Goal: Task Accomplishment & Management: Use online tool/utility

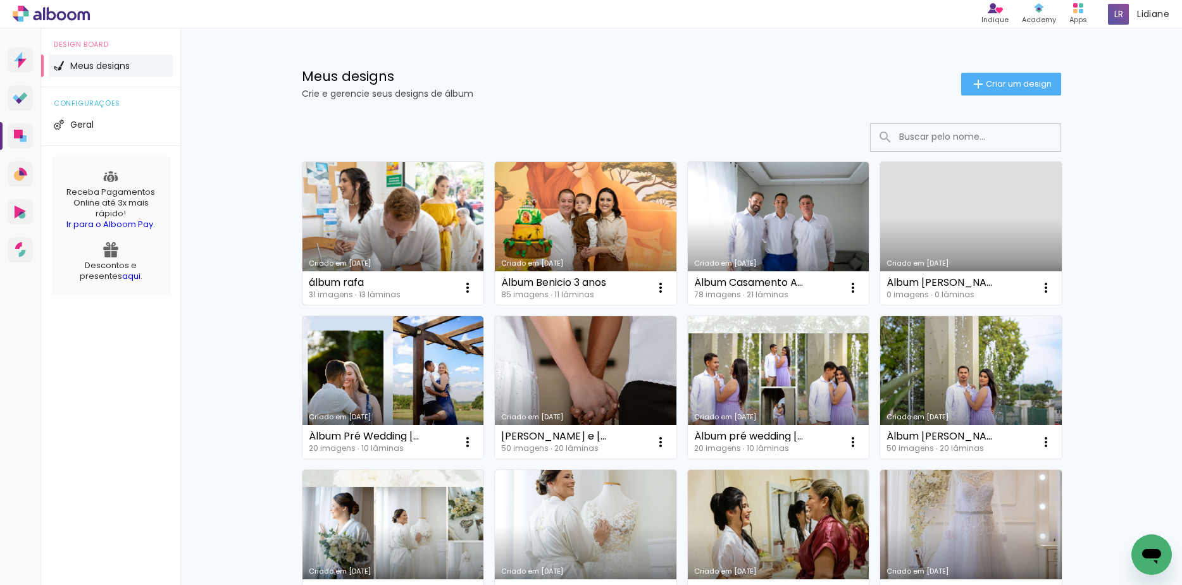
click at [362, 204] on link "Criado em [DATE]" at bounding box center [393, 233] width 182 height 143
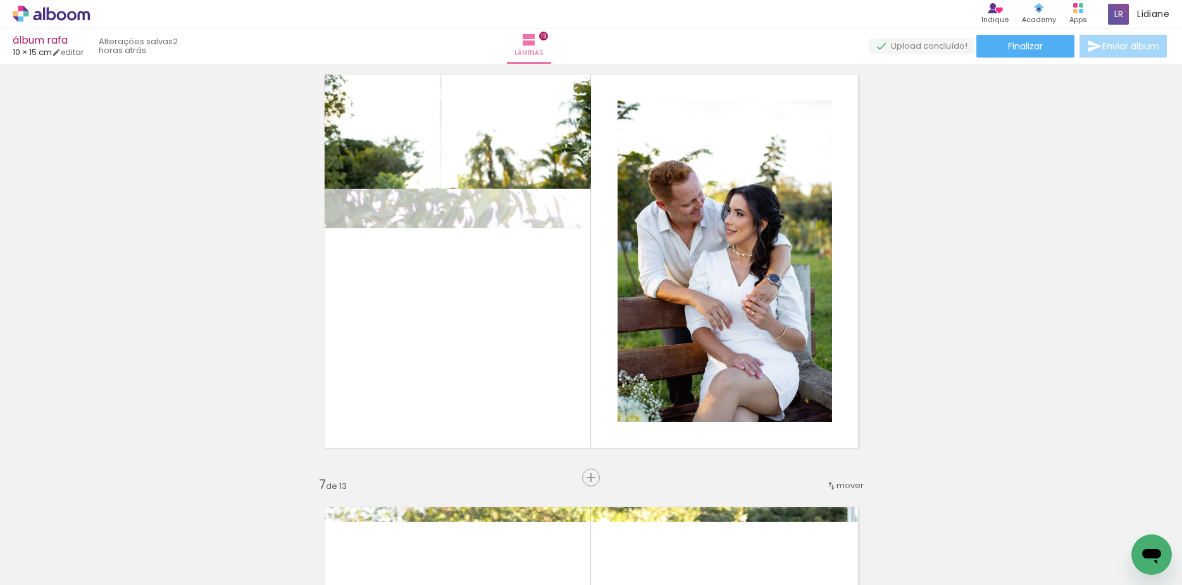
scroll to position [2183, 0]
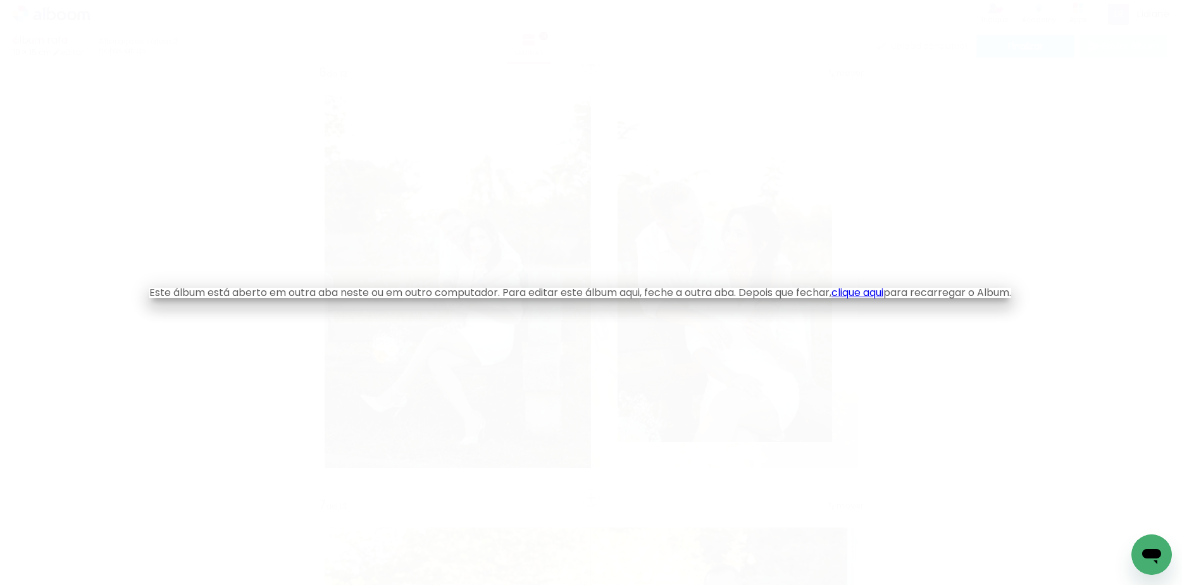
click at [868, 292] on link "clique aqui" at bounding box center [857, 292] width 52 height 15
